Goal: Task Accomplishment & Management: Manage account settings

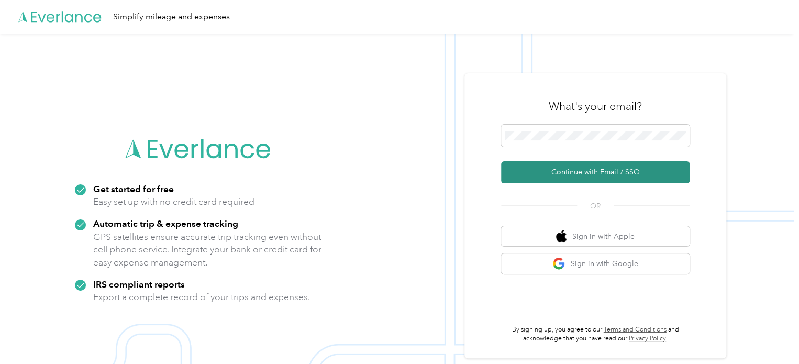
click at [576, 170] on button "Continue with Email / SSO" at bounding box center [595, 172] width 189 height 22
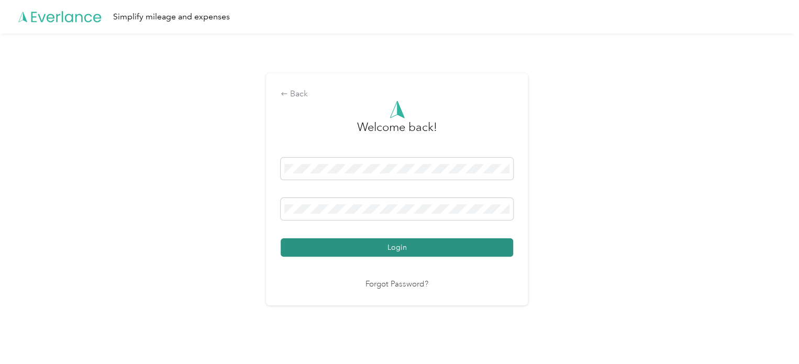
click at [400, 244] on button "Login" at bounding box center [397, 247] width 233 height 18
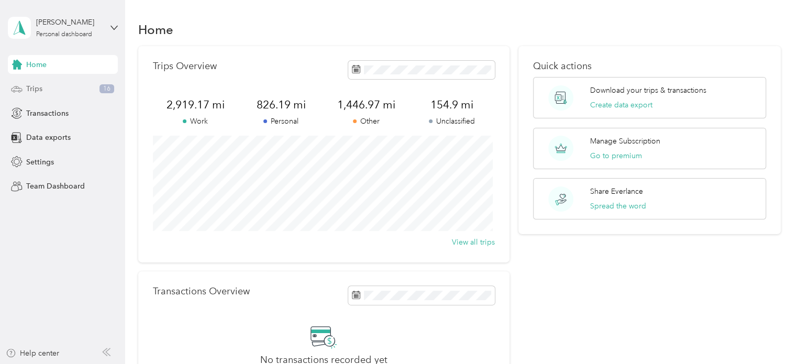
click at [103, 87] on span "16" at bounding box center [107, 88] width 15 height 9
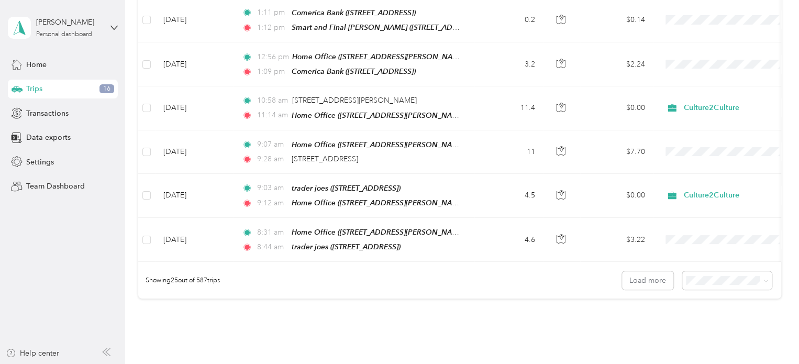
scroll to position [1048, 0]
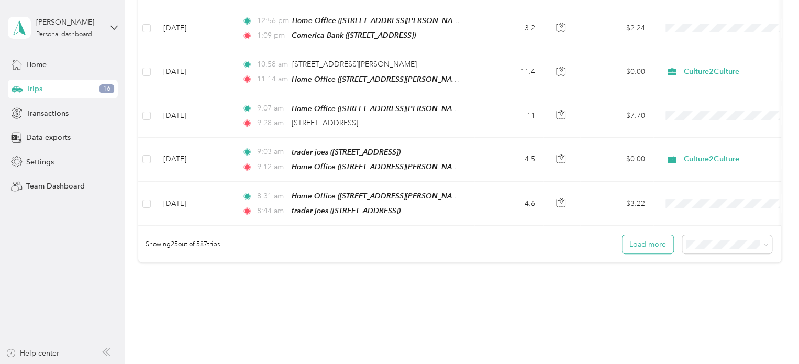
click at [663, 235] on button "Load more" at bounding box center [647, 244] width 51 height 18
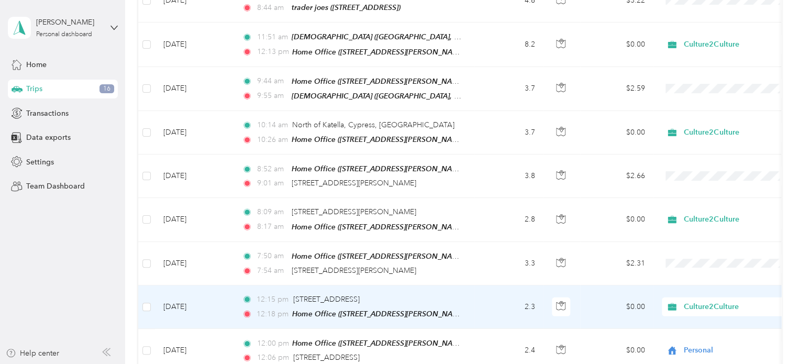
scroll to position [1257, 0]
